Goal: Information Seeking & Learning: Learn about a topic

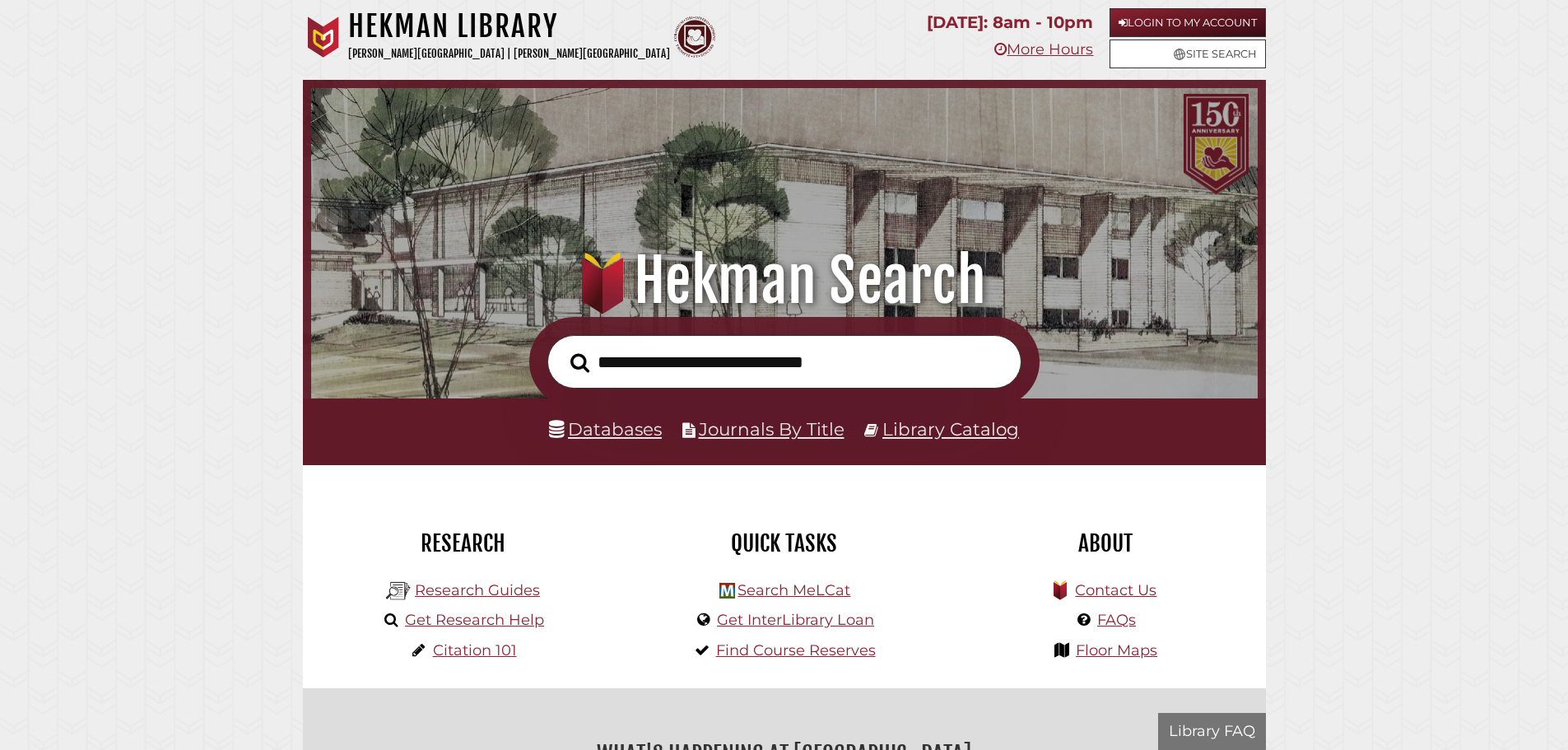
scroll to position [313, 938]
click at [479, 622] on link "Get Research Help" at bounding box center [474, 619] width 139 height 18
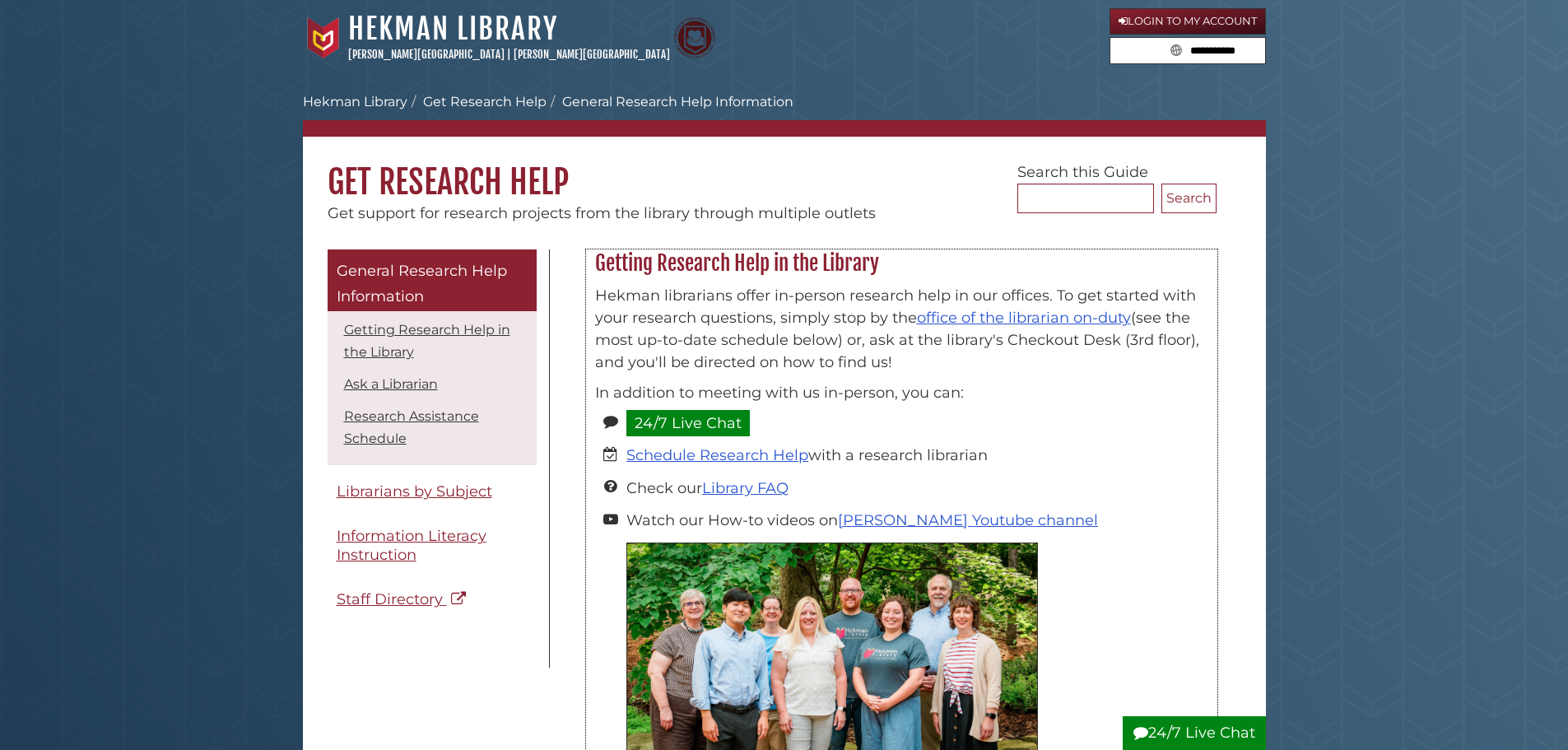
click at [1048, 340] on p "Hekman librarians offer in-person research help in our offices. To get started …" at bounding box center [901, 329] width 613 height 89
click at [1031, 313] on link "office of the librarian on-duty" at bounding box center [1023, 317] width 214 height 18
click at [371, 434] on link "Research Assistance Schedule" at bounding box center [411, 427] width 135 height 38
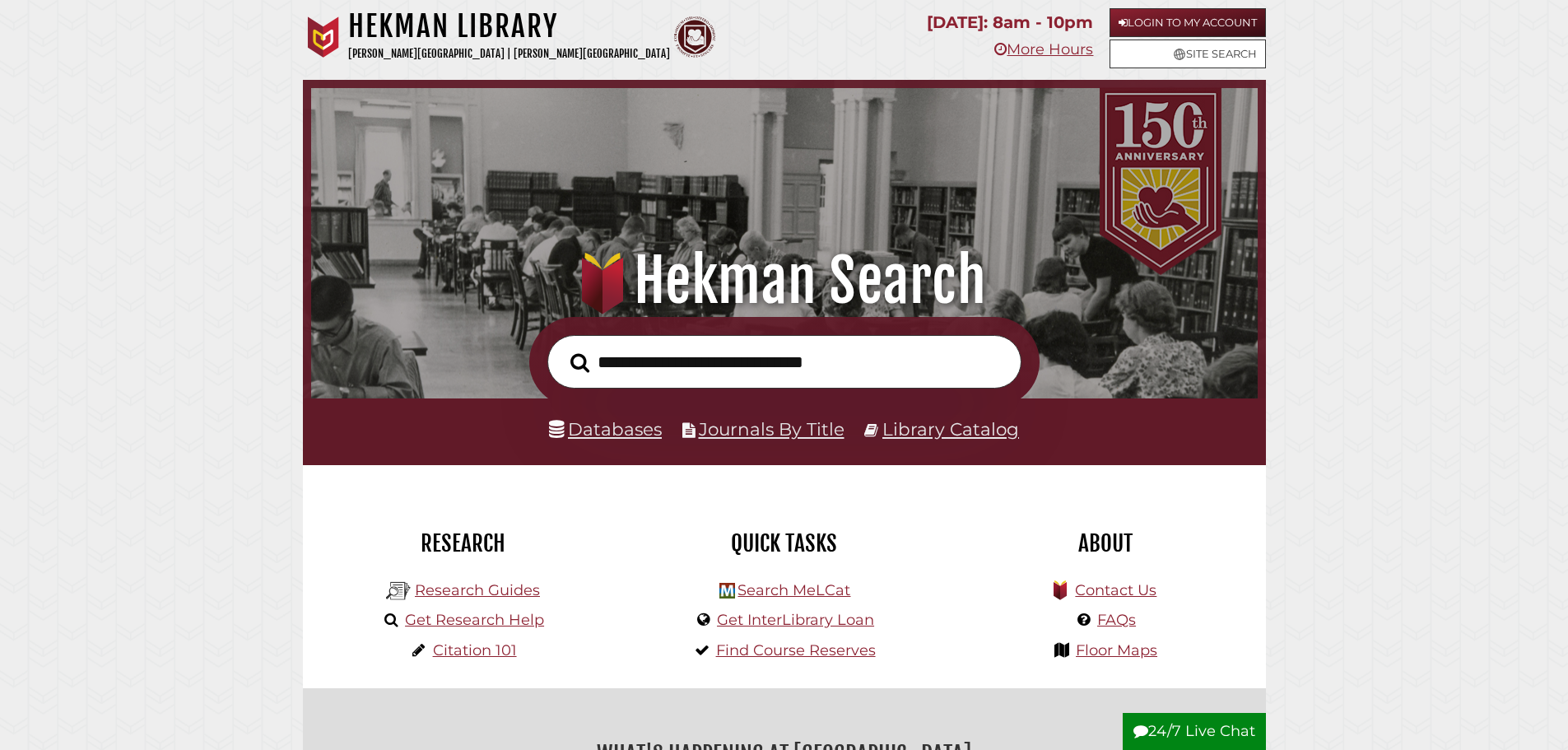
scroll to position [313, 938]
click at [647, 375] on input "text" at bounding box center [784, 362] width 474 height 54
type input "**********"
click at [562, 348] on button "Search" at bounding box center [579, 363] width 35 height 29
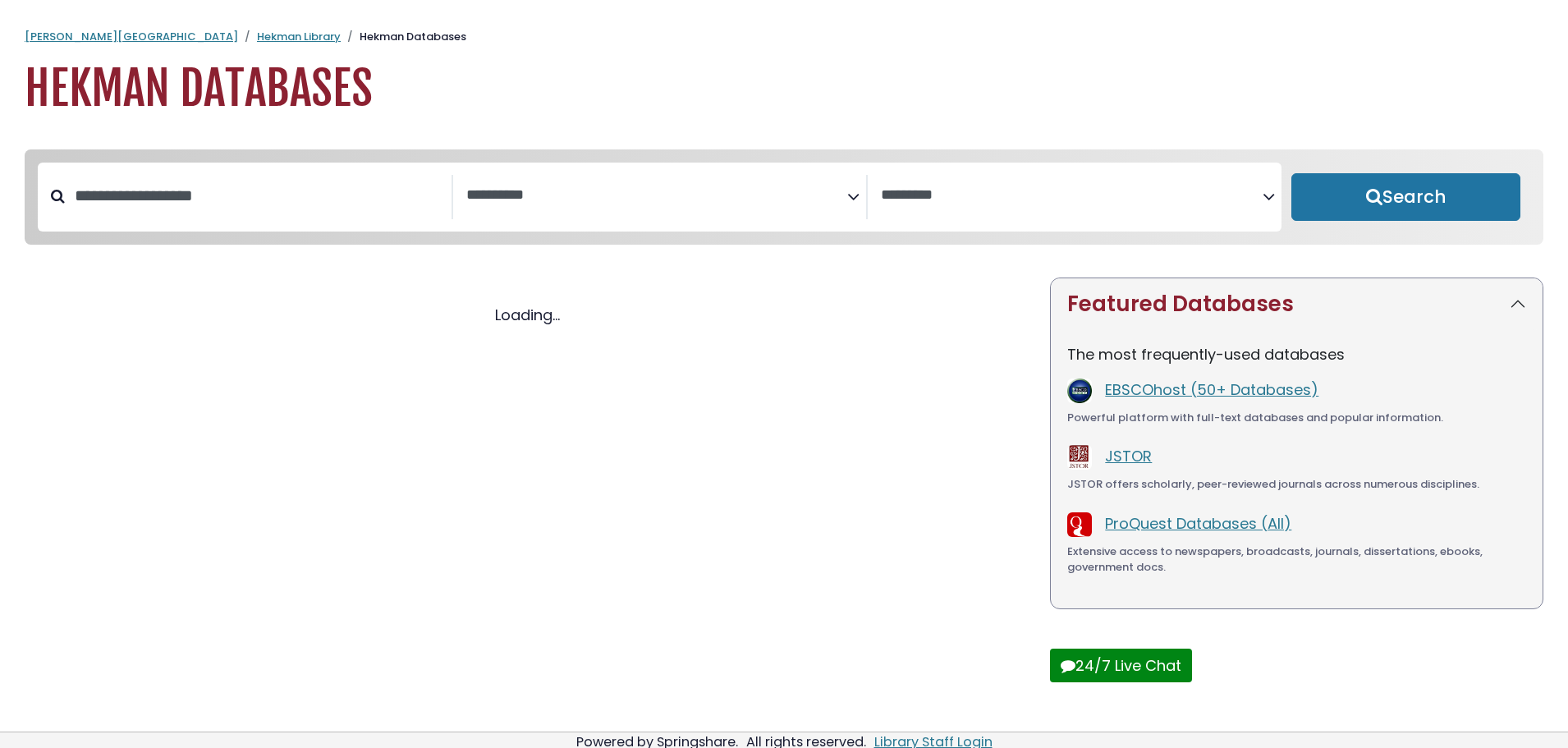
select select "Database Subject Filter"
select select "Database Vendors Filter"
select select "Database Subject Filter"
select select "Database Vendors Filter"
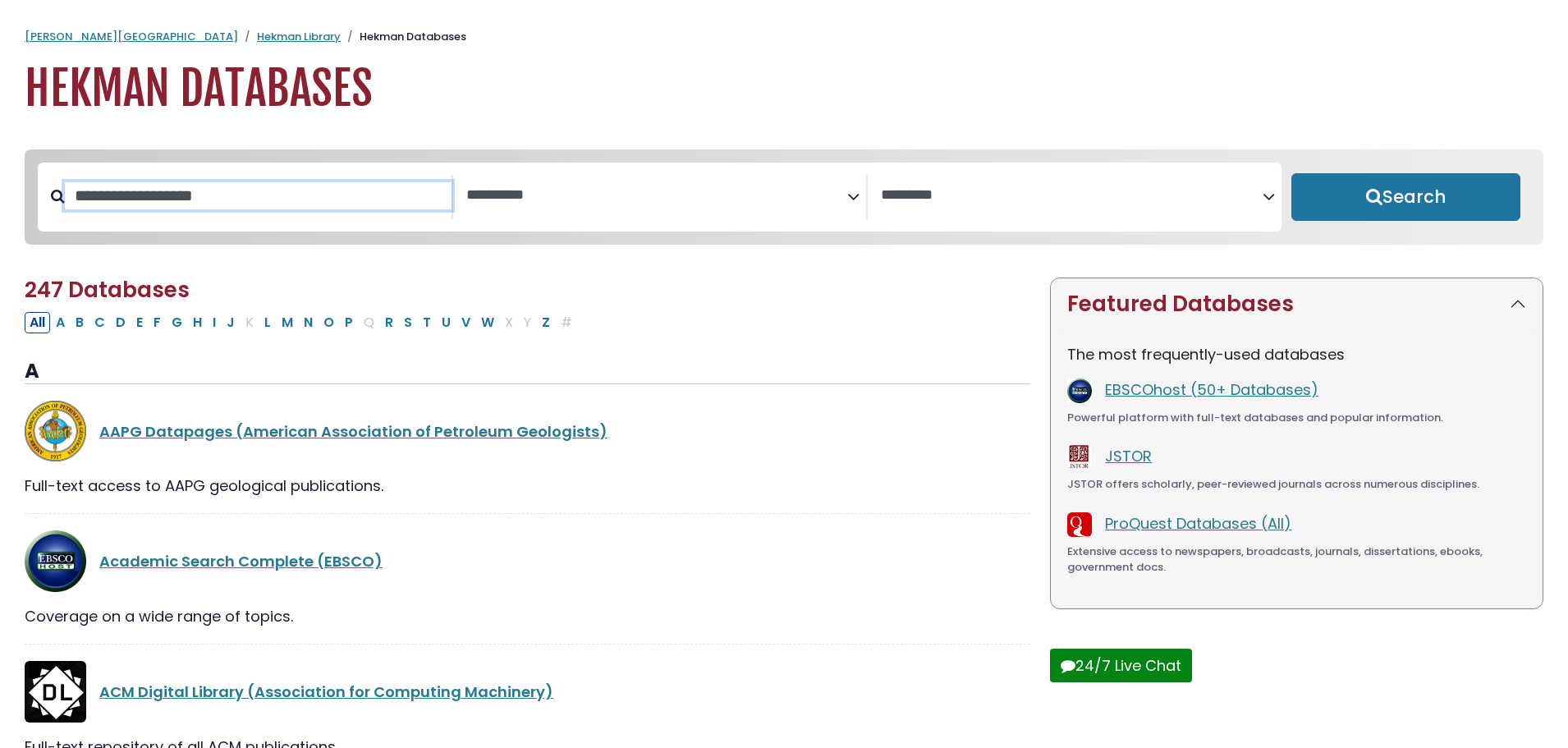
click at [254, 206] on input "Search database by title or keyword" at bounding box center [258, 195] width 387 height 27
click at [563, 209] on span "Search filters" at bounding box center [657, 196] width 382 height 44
